Goal: Find specific page/section: Find specific page/section

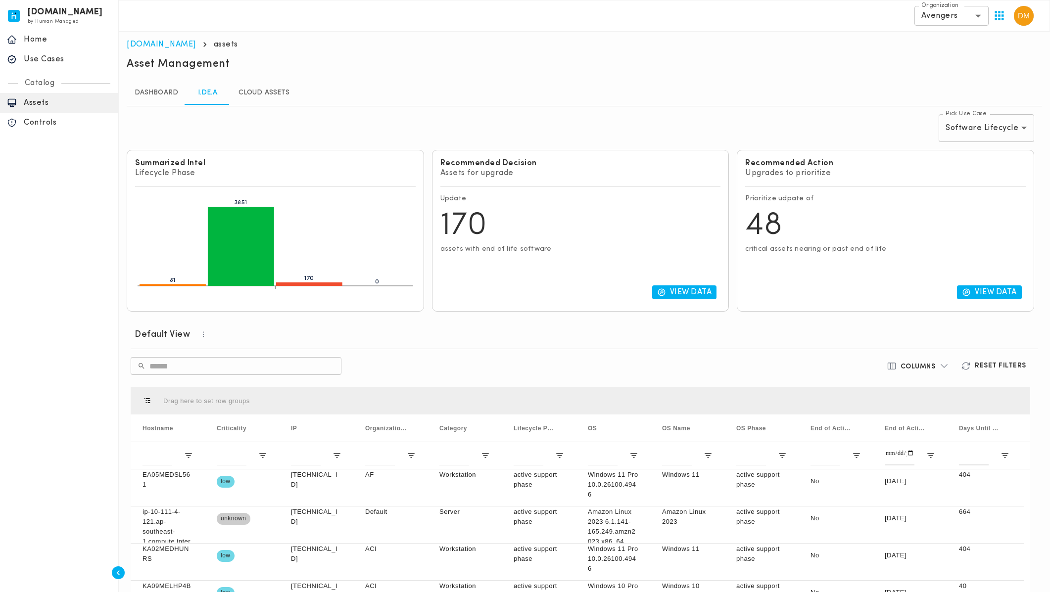
scroll to position [53, 0]
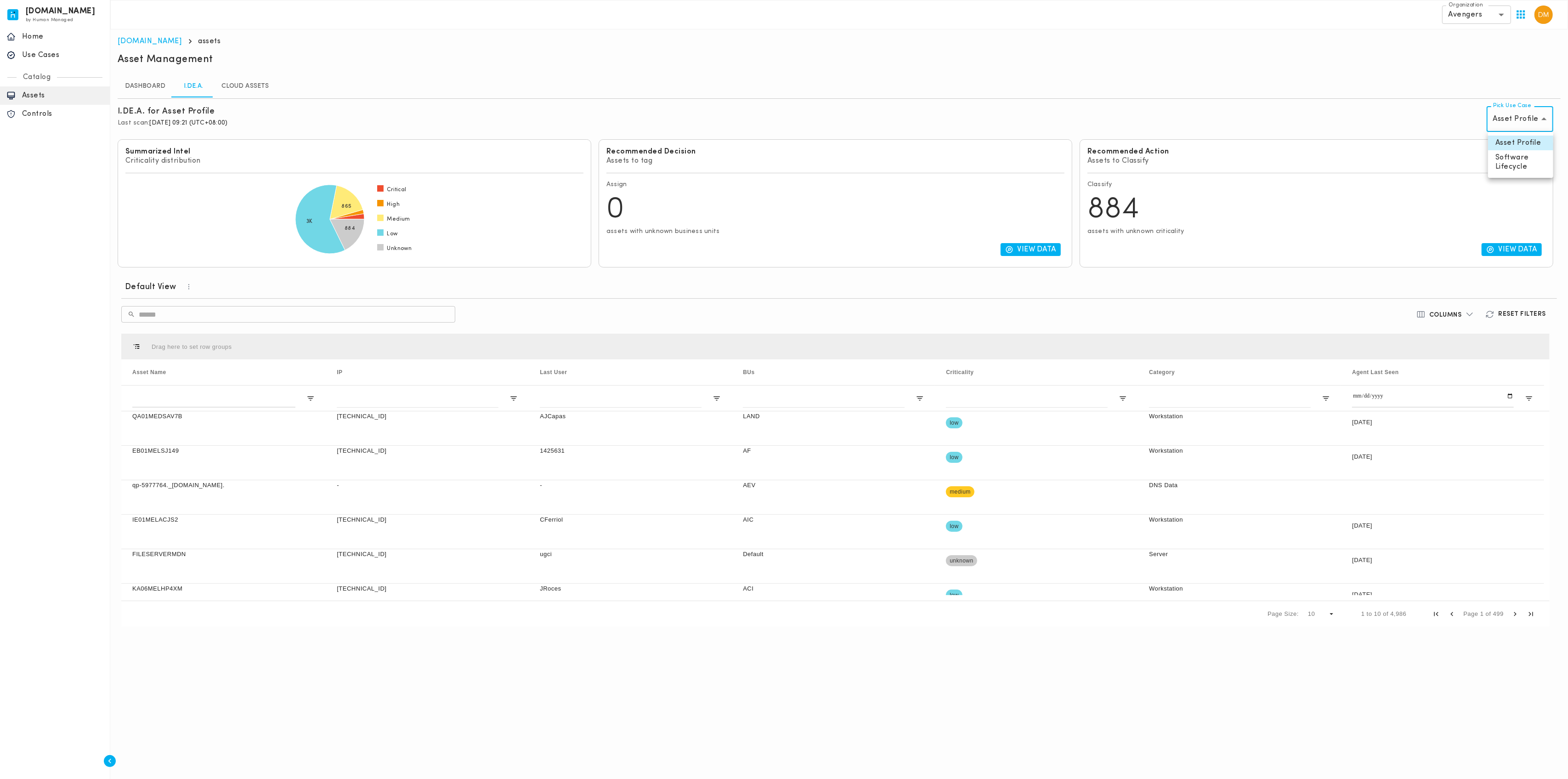
click at [1549, 118] on body "[DOMAIN_NAME] by Human Managed {"resourceSet":[{"resourceId":"invicta-io/web/na…" at bounding box center [784, 318] width 1568 height 637
click at [1537, 158] on li "Software Lifecycle" at bounding box center [1521, 162] width 65 height 24
type input "********"
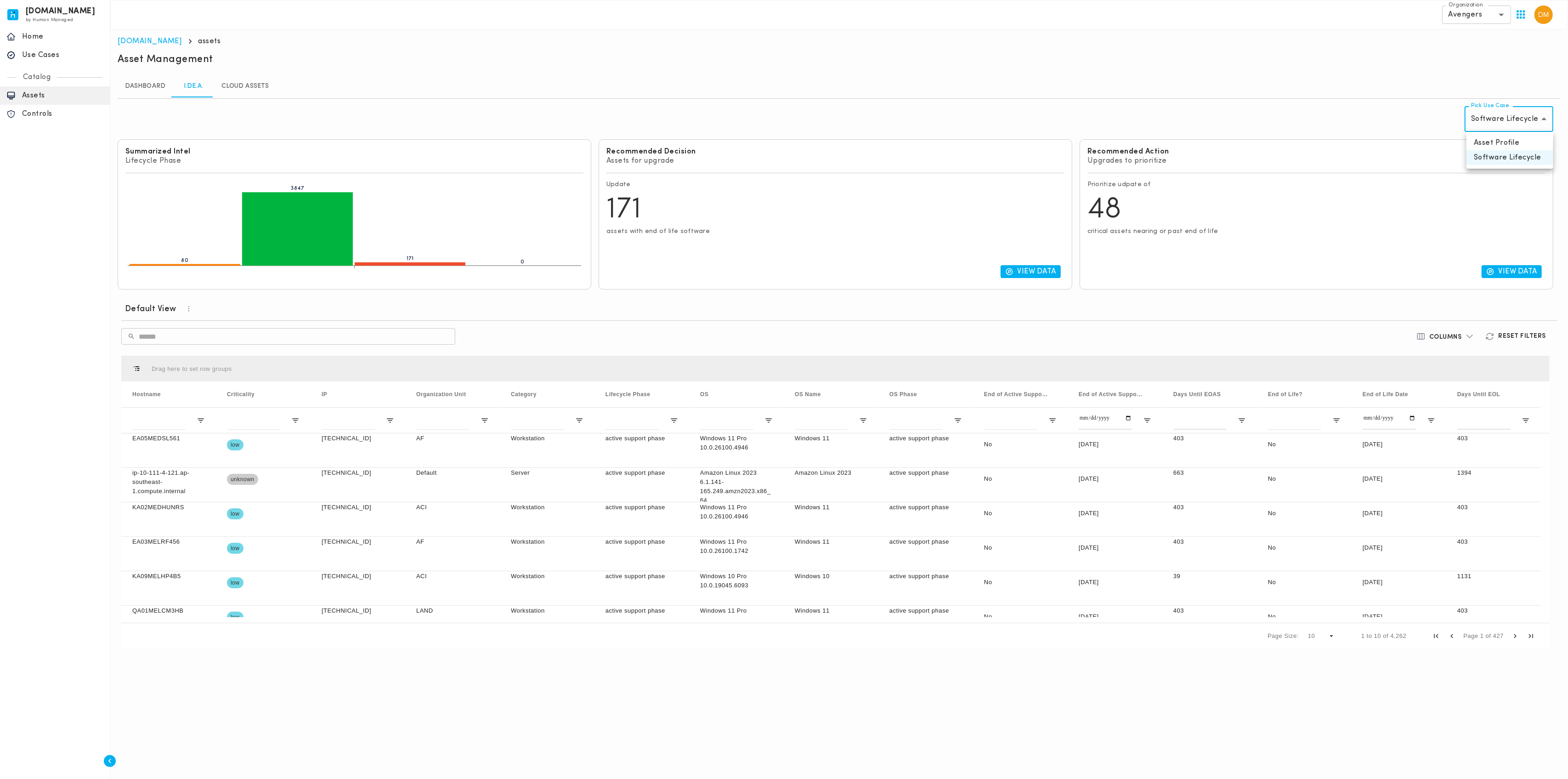
click at [1547, 123] on body "[DOMAIN_NAME] by Human Managed {"resourceSet":[{"resourceId":"invicta-io/web/na…" at bounding box center [784, 330] width 1568 height 659
click at [631, 447] on div at bounding box center [784, 389] width 1568 height 779
click at [631, 447] on div "active support phase" at bounding box center [642, 449] width 95 height 34
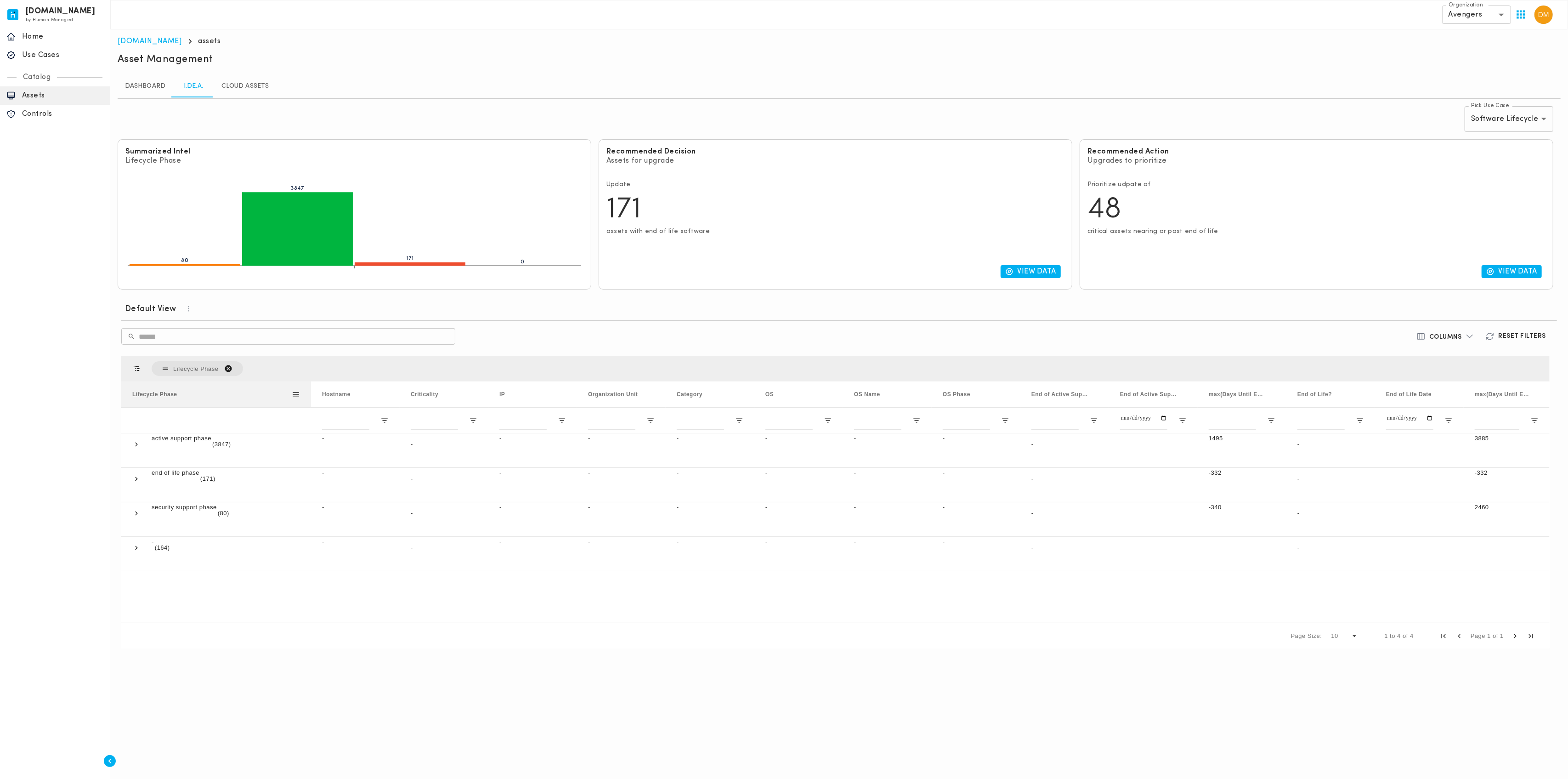
drag, startPoint x: 214, startPoint y: 389, endPoint x: 311, endPoint y: 390, distance: 97.0
click at [311, 390] on div at bounding box center [311, 395] width 4 height 26
click at [136, 515] on span at bounding box center [136, 513] width 8 height 8
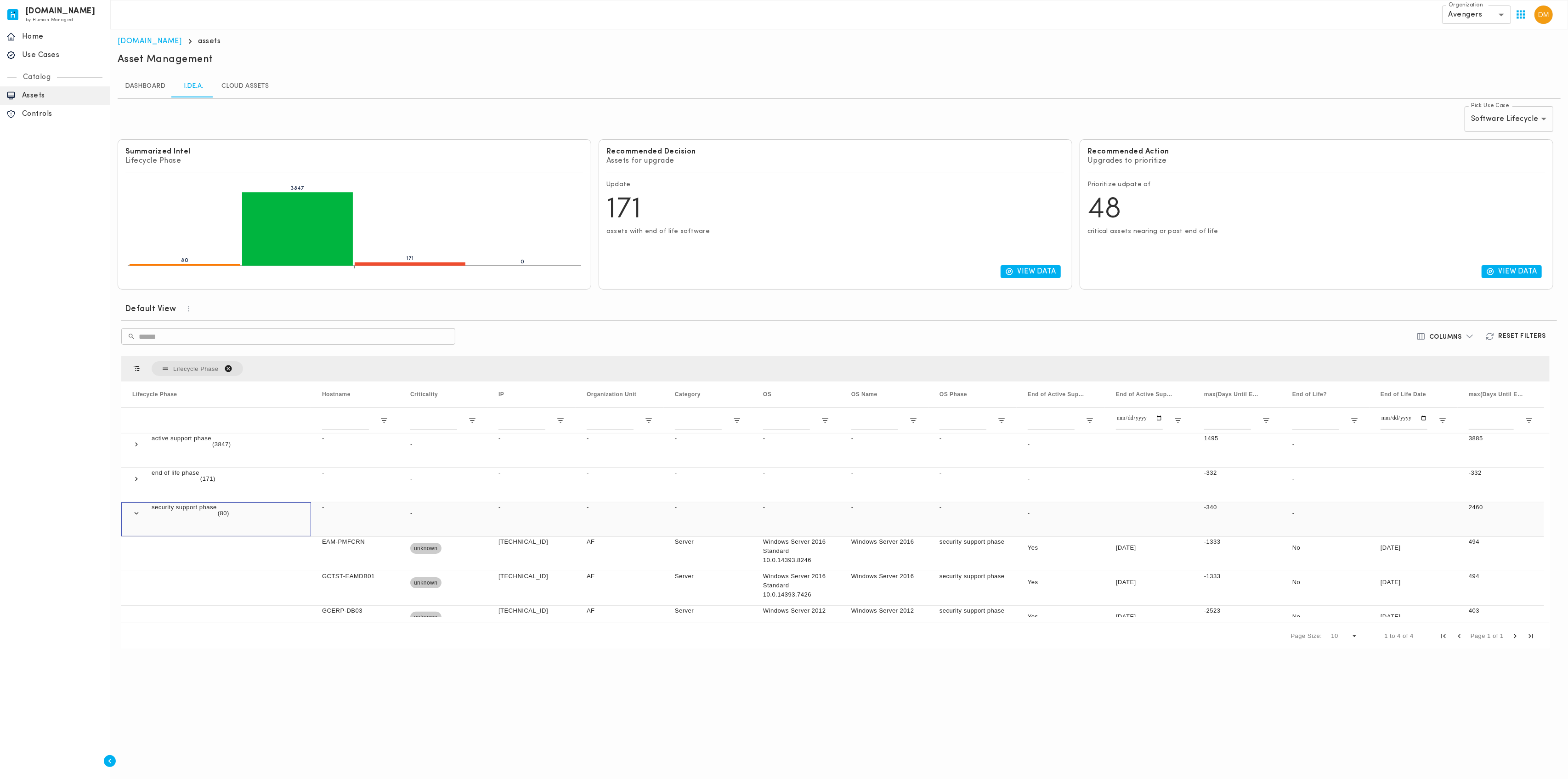
click at [135, 513] on span at bounding box center [136, 513] width 8 height 8
click at [136, 544] on span at bounding box center [136, 547] width 8 height 8
drag, startPoint x: 773, startPoint y: 393, endPoint x: 757, endPoint y: 379, distance: 21.3
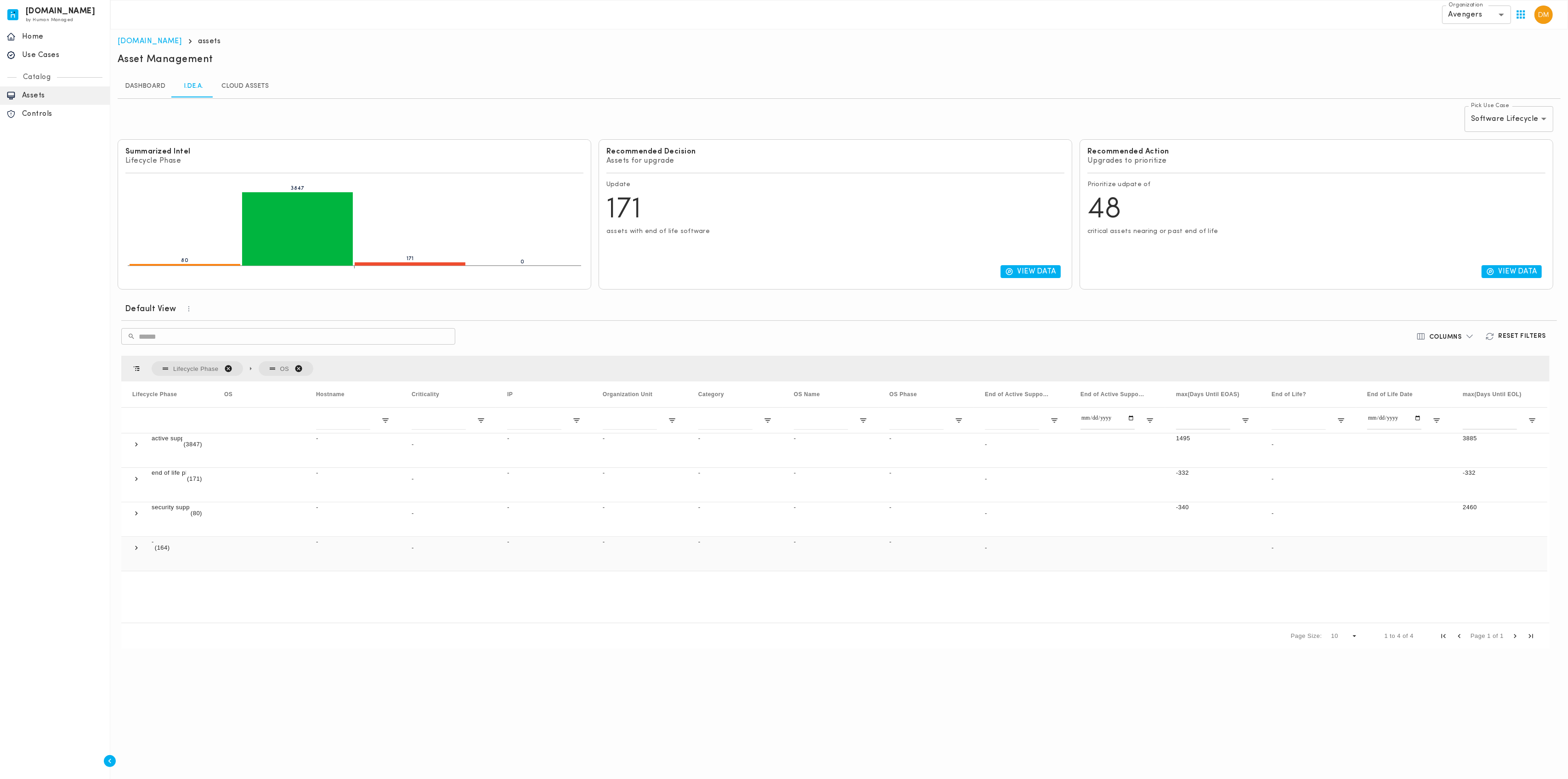
click at [133, 549] on span at bounding box center [136, 547] width 8 height 8
drag, startPoint x: 306, startPoint y: 394, endPoint x: 424, endPoint y: 391, distance: 118.0
click at [424, 391] on div at bounding box center [423, 395] width 4 height 26
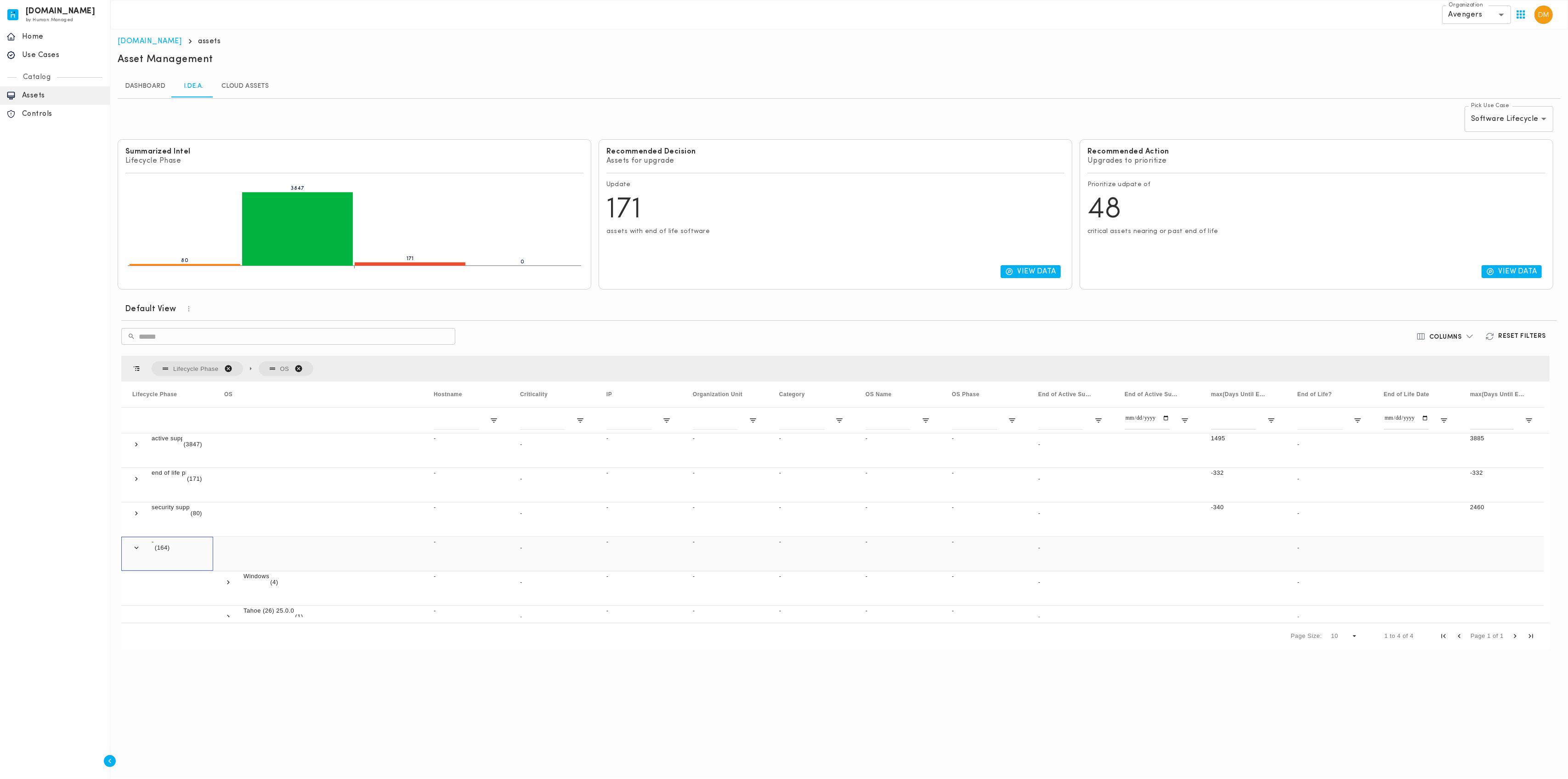
click at [139, 546] on span at bounding box center [136, 547] width 8 height 8
click at [298, 367] on span "OS. Press ENTER to sort. Press DELETE to remove" at bounding box center [298, 368] width 8 height 8
drag, startPoint x: 214, startPoint y: 387, endPoint x: 375, endPoint y: 398, distance: 161.4
click at [375, 398] on div at bounding box center [375, 395] width 4 height 26
click at [137, 513] on span at bounding box center [136, 513] width 8 height 8
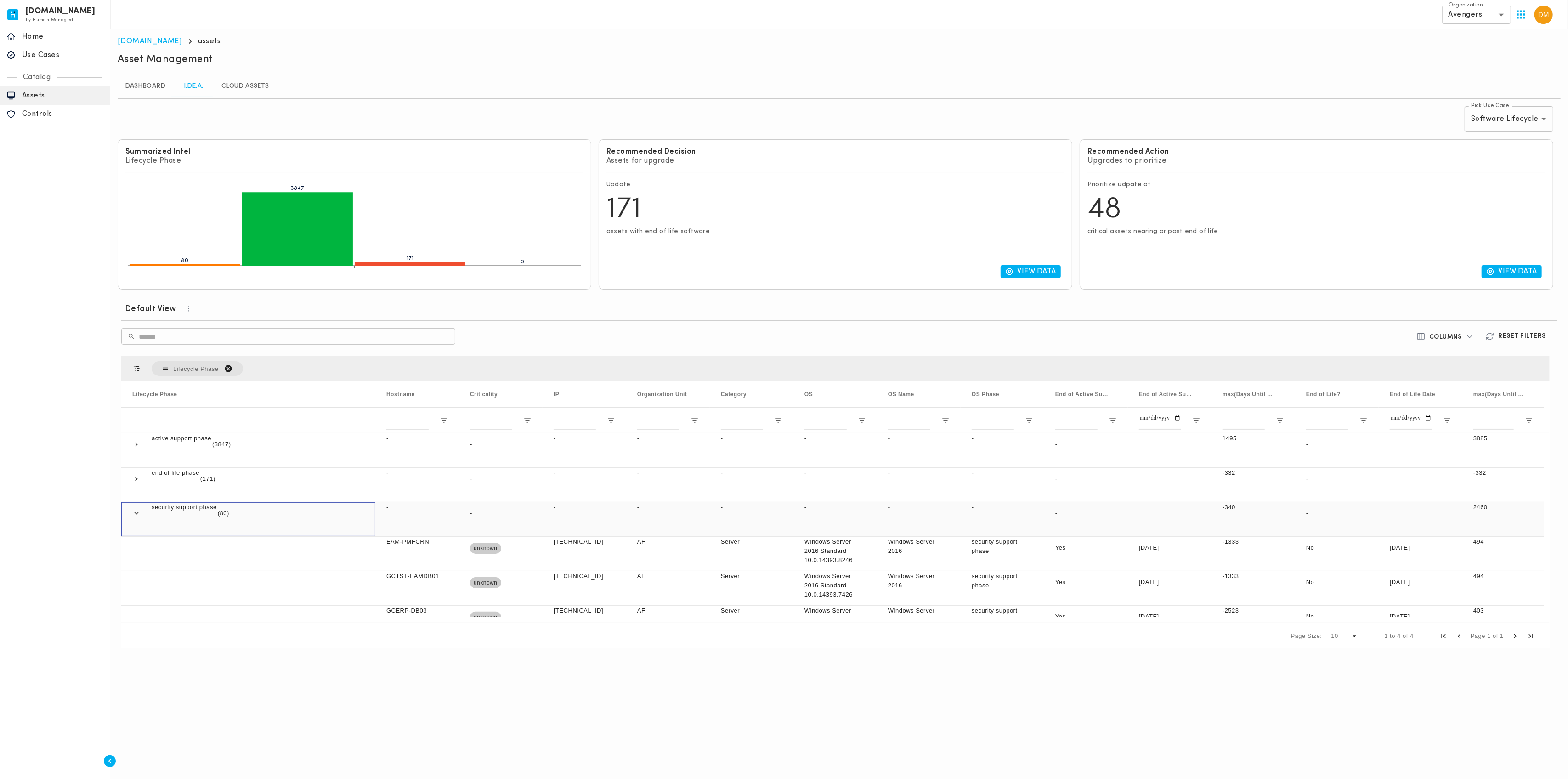
click at [136, 514] on span at bounding box center [136, 513] width 8 height 8
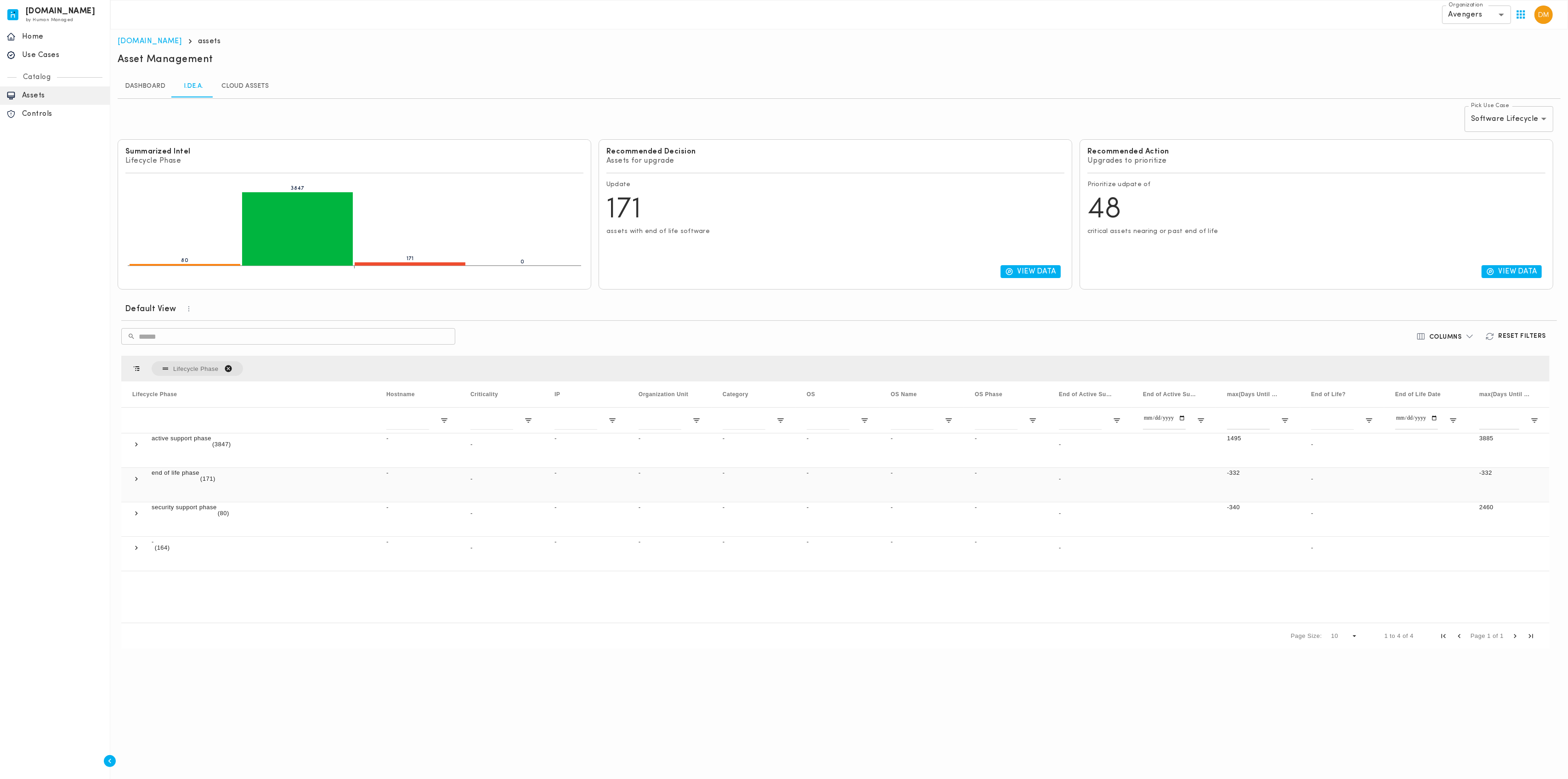
click at [136, 482] on span at bounding box center [136, 478] width 8 height 8
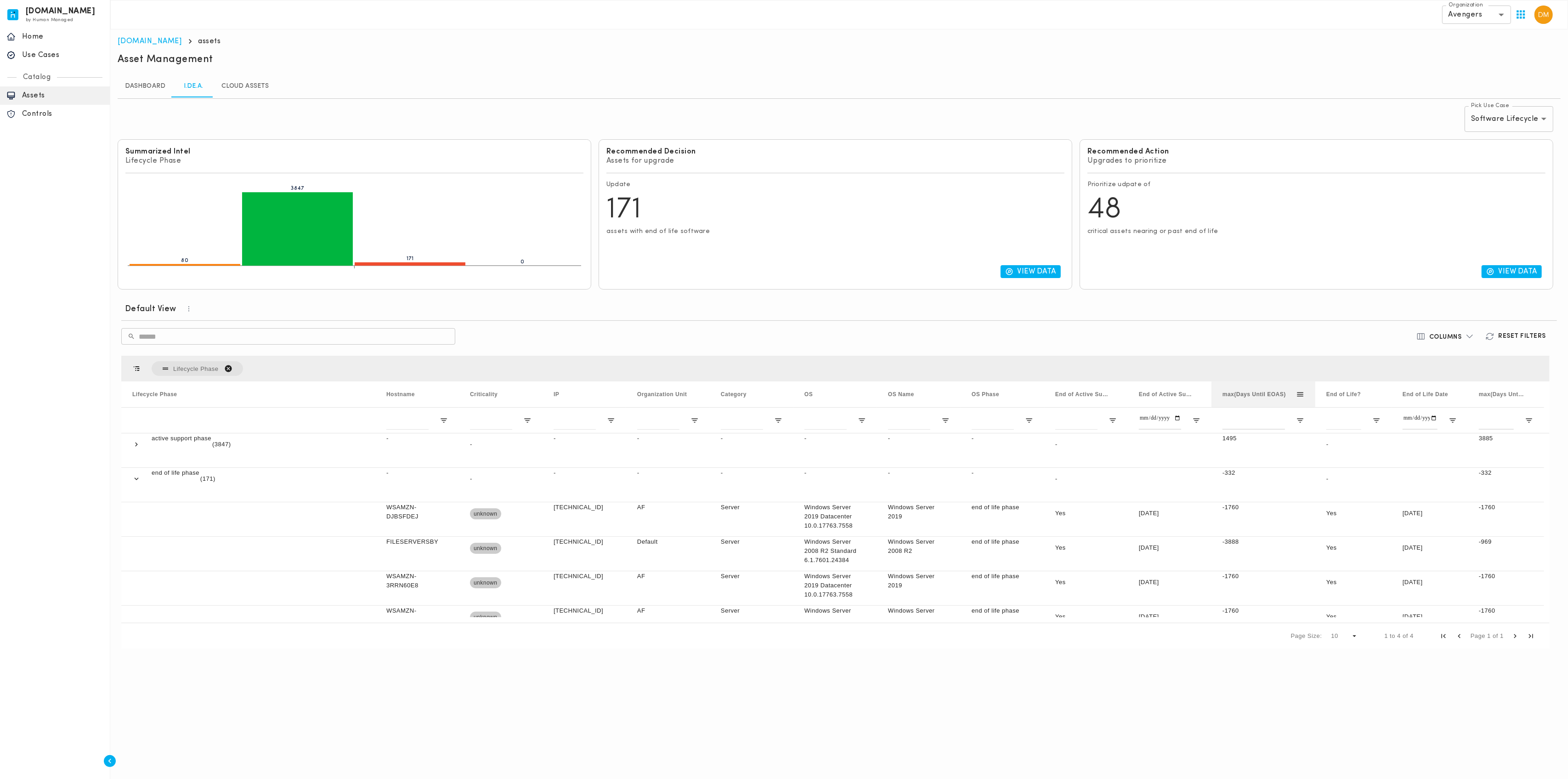
drag, startPoint x: 1297, startPoint y: 393, endPoint x: 1317, endPoint y: 393, distance: 20.0
click at [1317, 393] on div at bounding box center [1315, 395] width 4 height 26
click at [1259, 395] on span "max(Days Until EOAS)" at bounding box center [1254, 394] width 63 height 6
click at [1262, 397] on span "max(Days Until EOAS)" at bounding box center [1254, 394] width 63 height 6
click at [1305, 422] on div at bounding box center [1264, 420] width 104 height 26
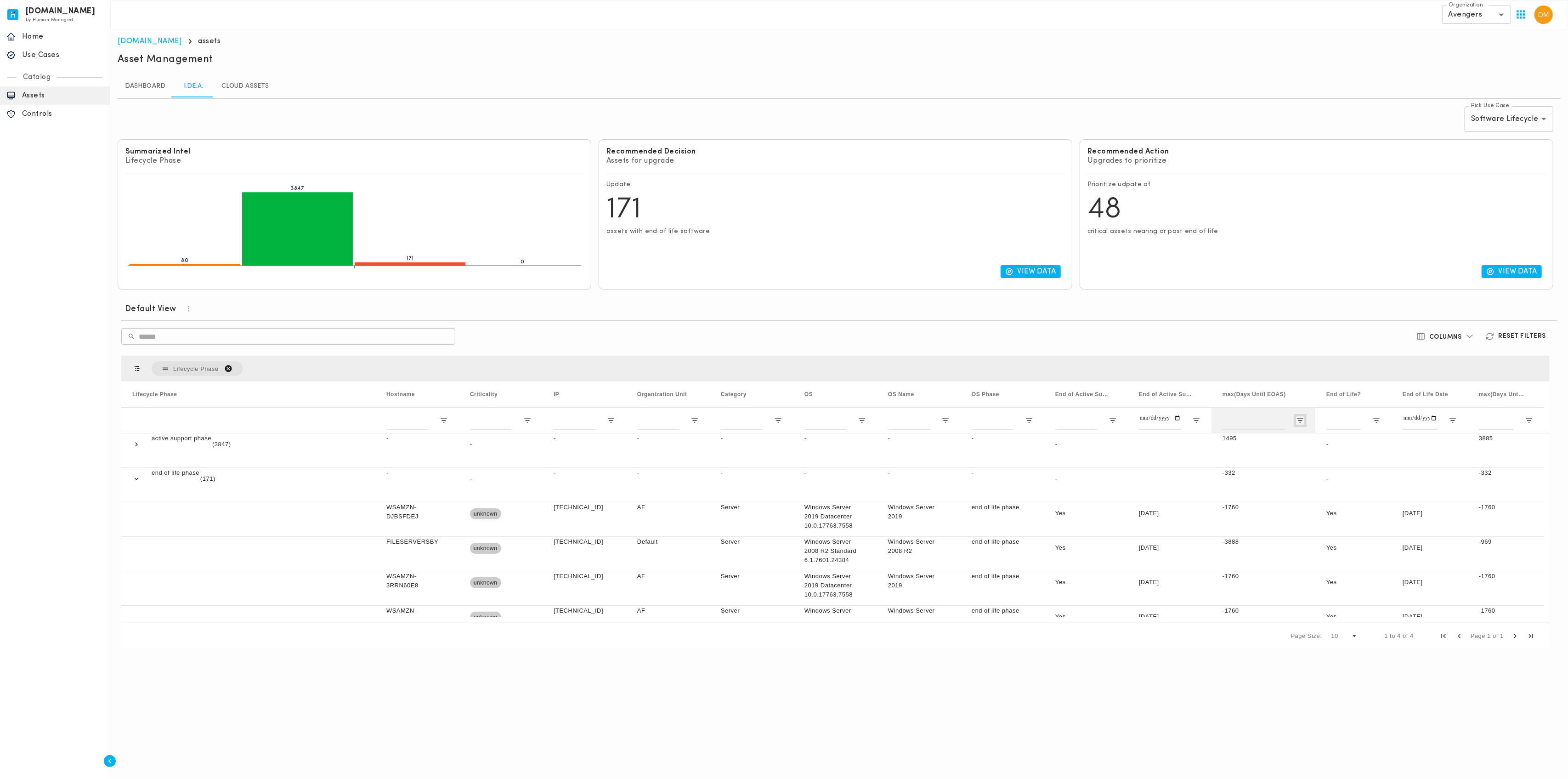
click at [1300, 420] on span "Open Filter Menu" at bounding box center [1300, 420] width 8 height 8
click at [1300, 420] on span "filter" at bounding box center [1342, 422] width 101 height 17
click at [1244, 397] on span "max(Days Until EOAS)" at bounding box center [1254, 394] width 63 height 6
click at [1244, 391] on span "max(Days Until EOAS)" at bounding box center [1254, 394] width 63 height 6
click at [1165, 400] on div "End of Active Support Date" at bounding box center [1165, 394] width 53 height 21
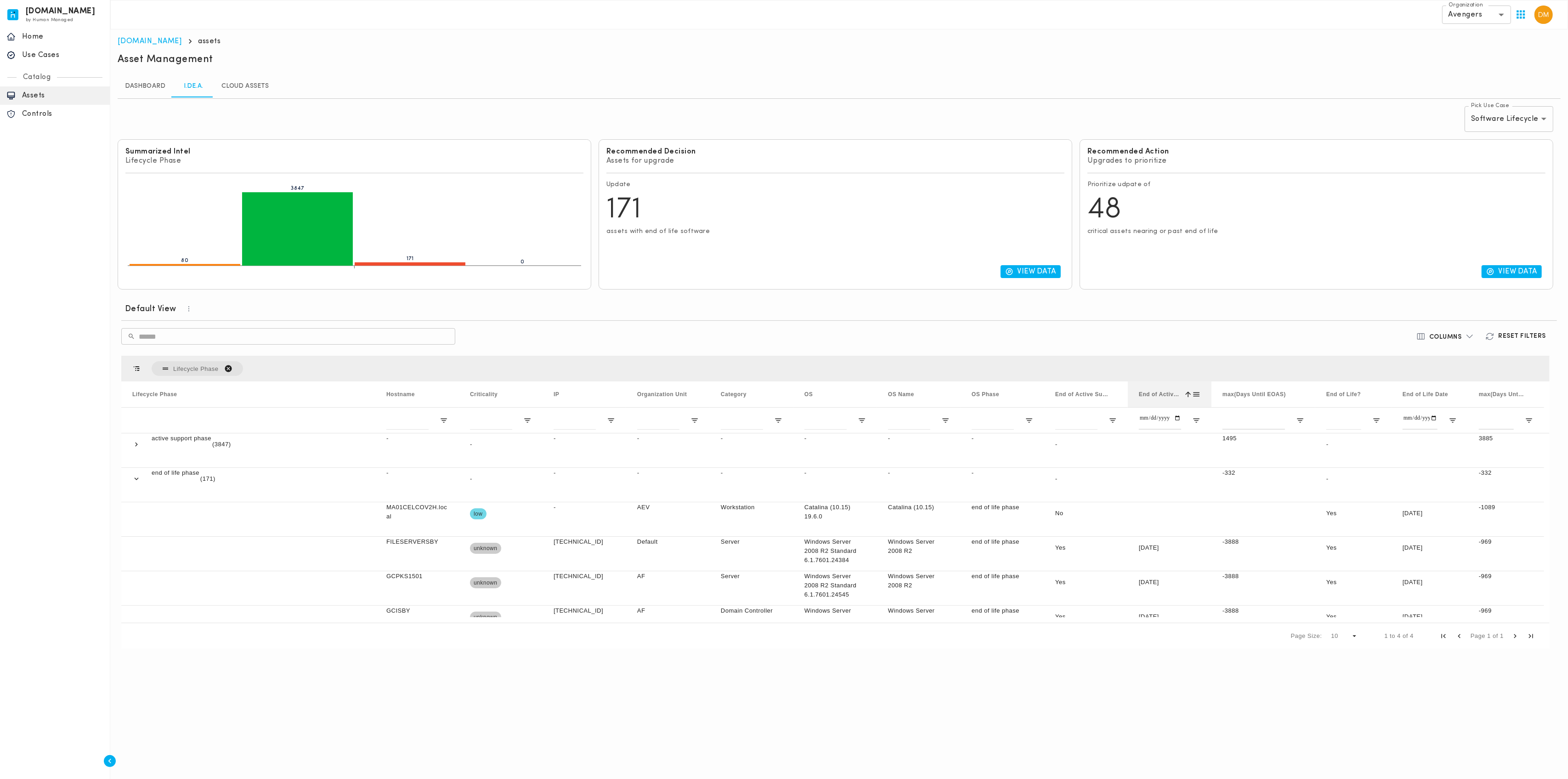
click at [1164, 396] on span "End of Active Support Date" at bounding box center [1159, 394] width 42 height 6
click at [1154, 391] on span "End of Active Support Date" at bounding box center [1165, 394] width 53 height 6
click at [1154, 391] on span "End of Active Support Date" at bounding box center [1159, 394] width 42 height 6
click at [1158, 391] on span "End of Active Support Date" at bounding box center [1159, 394] width 42 height 6
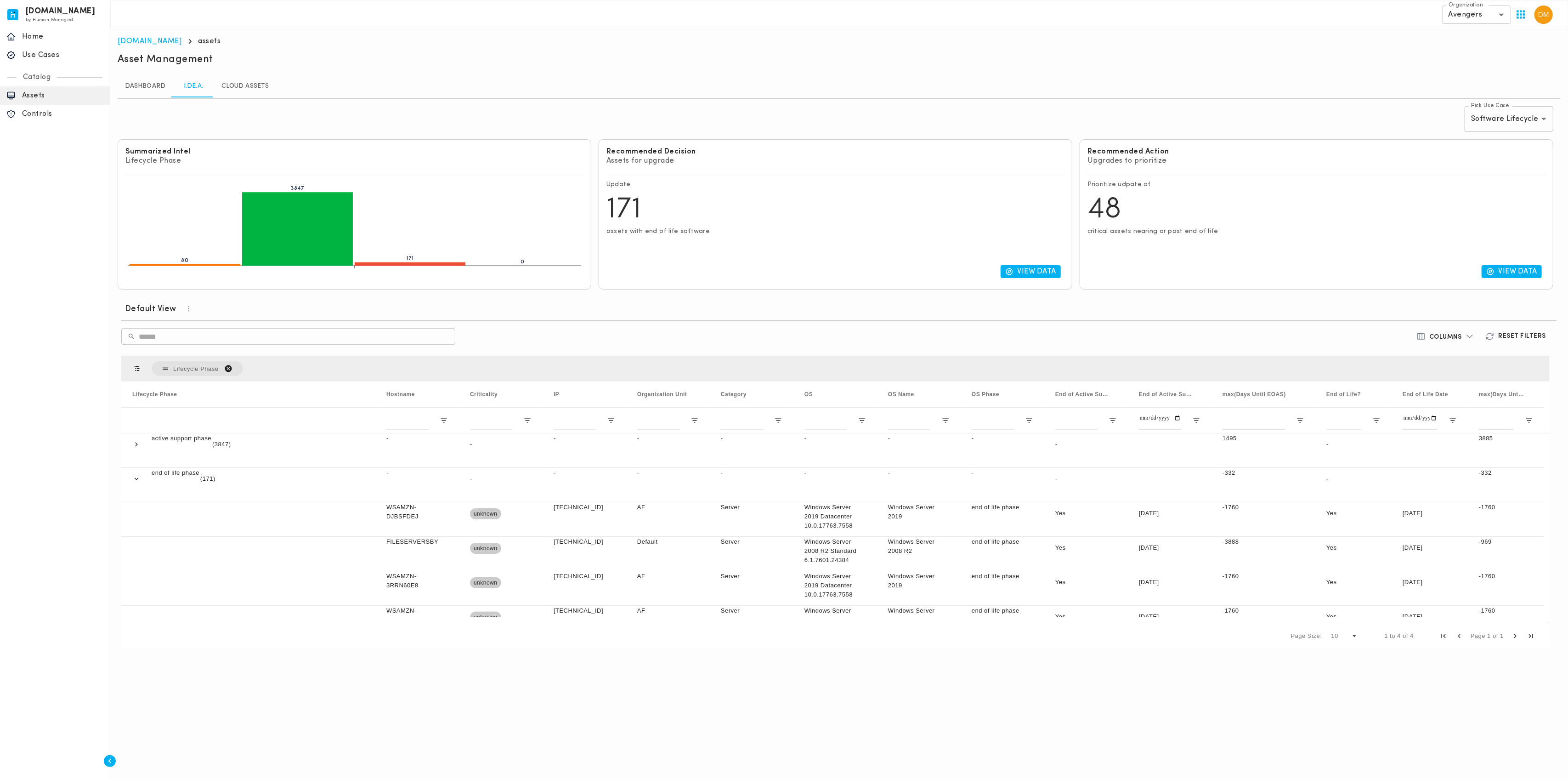
click at [1529, 114] on body "[DOMAIN_NAME] by Human Managed {"resourceSet":[{"resourceId":"invicta-io/web/na…" at bounding box center [784, 330] width 1568 height 659
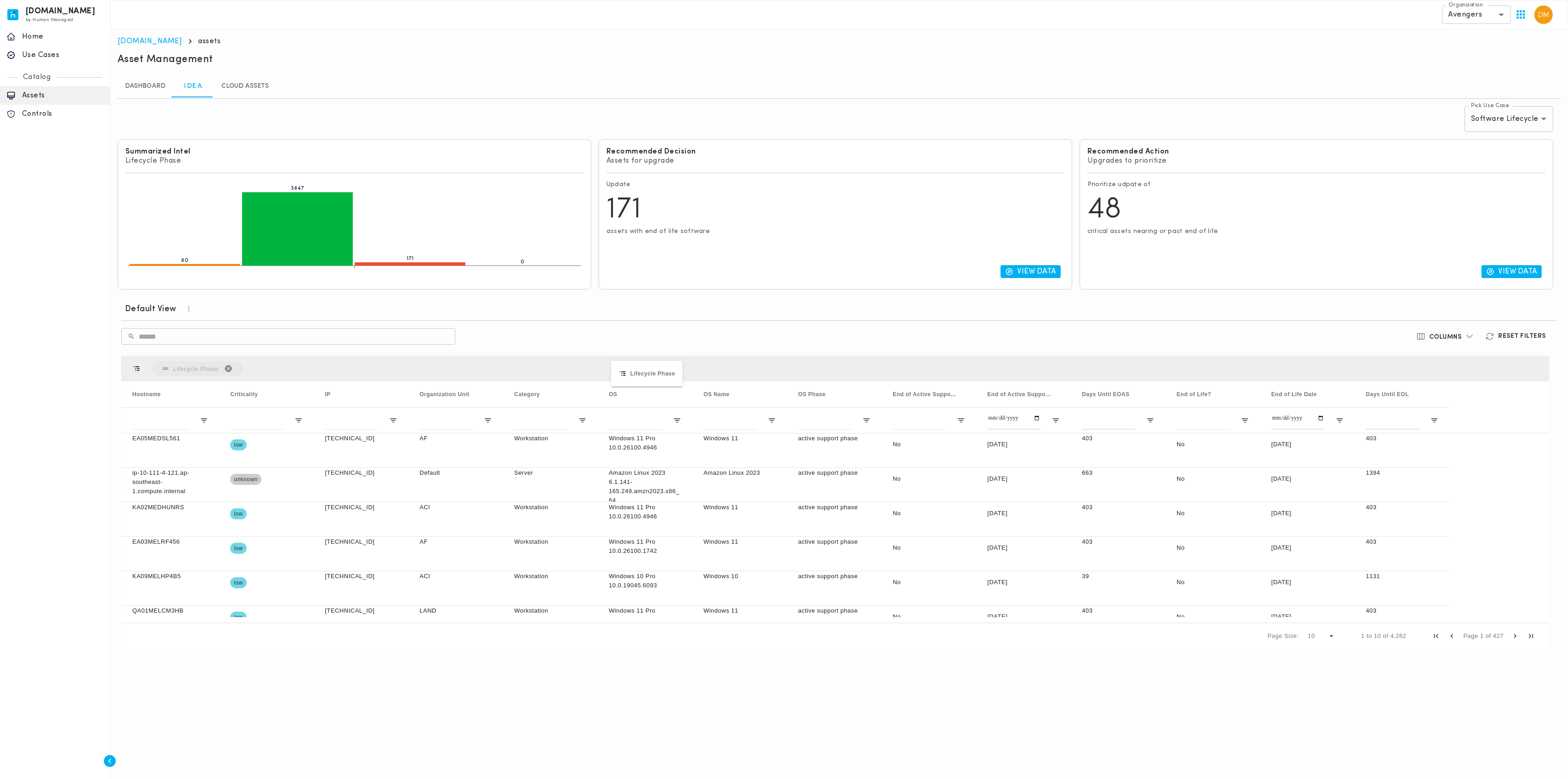
drag, startPoint x: 647, startPoint y: 394, endPoint x: 616, endPoint y: 366, distance: 41.8
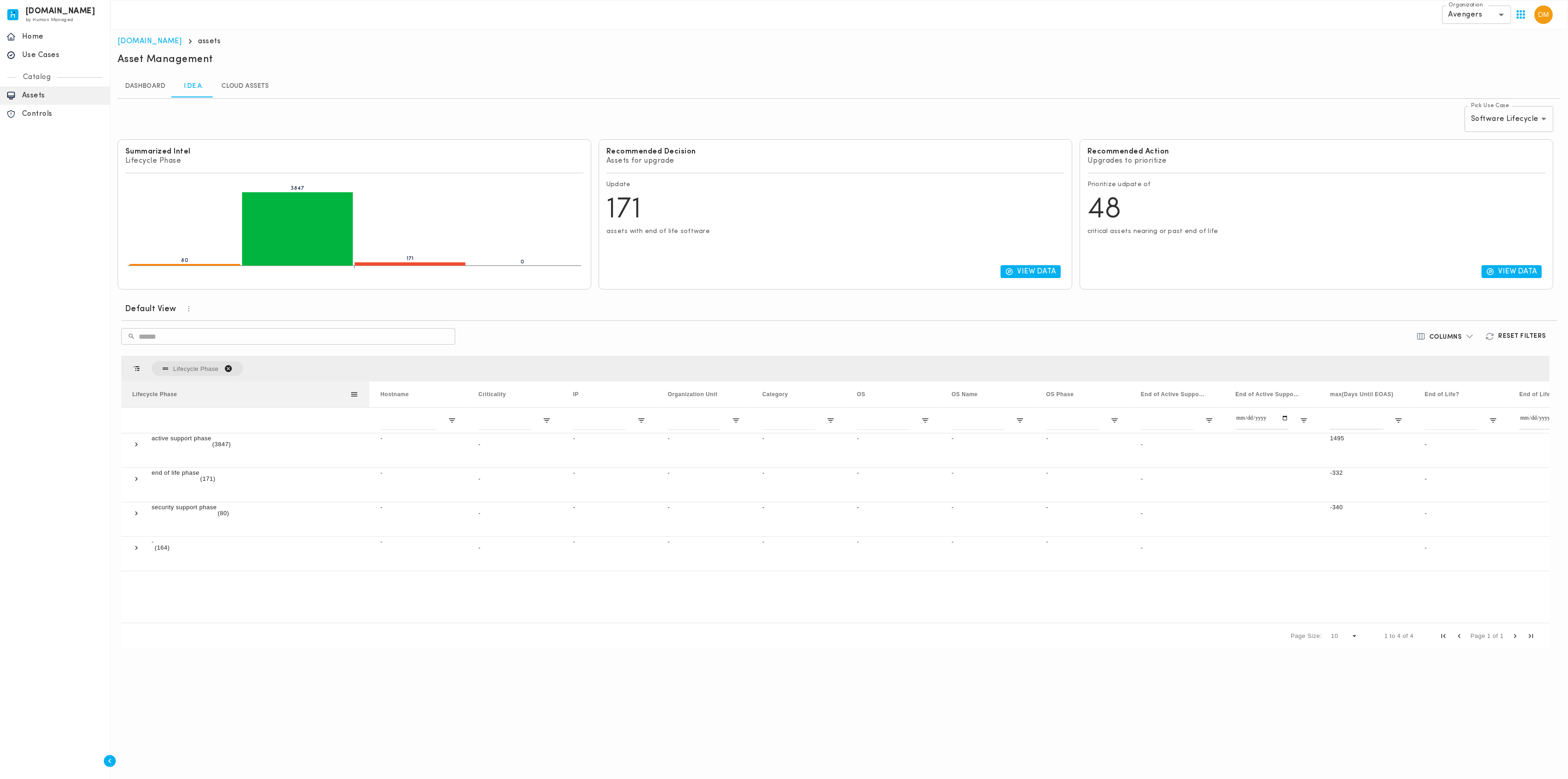
drag, startPoint x: 213, startPoint y: 396, endPoint x: 369, endPoint y: 399, distance: 156.0
click at [369, 399] on div at bounding box center [370, 395] width 4 height 26
